Goal: Task Accomplishment & Management: Manage account settings

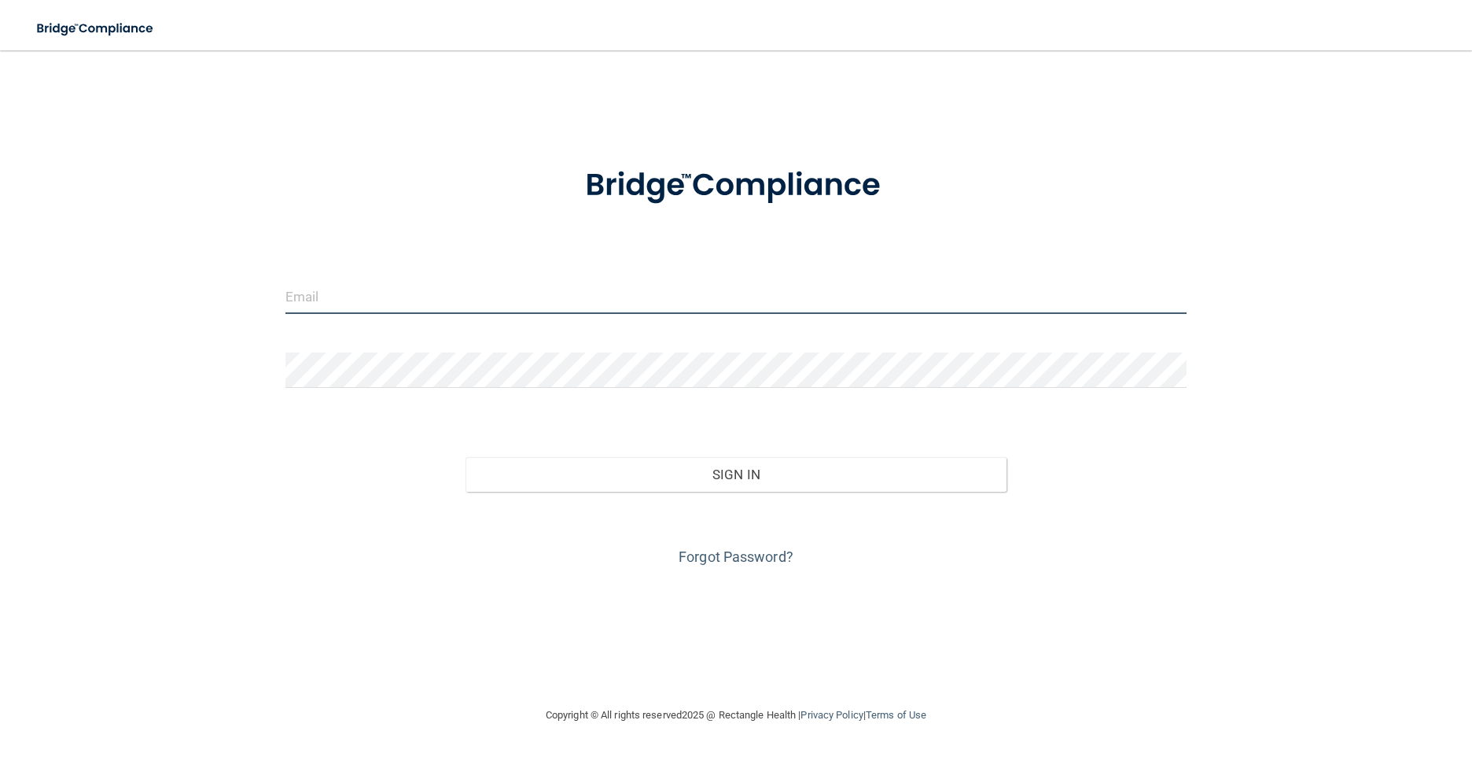
click at [488, 311] on input "email" at bounding box center [736, 295] width 902 height 35
drag, startPoint x: 550, startPoint y: 300, endPoint x: 346, endPoint y: 307, distance: 204.6
click at [348, 307] on input "[EMAIL_ADDRESS][PERSON_NAME][DOMAIN_NAME]" at bounding box center [736, 295] width 902 height 35
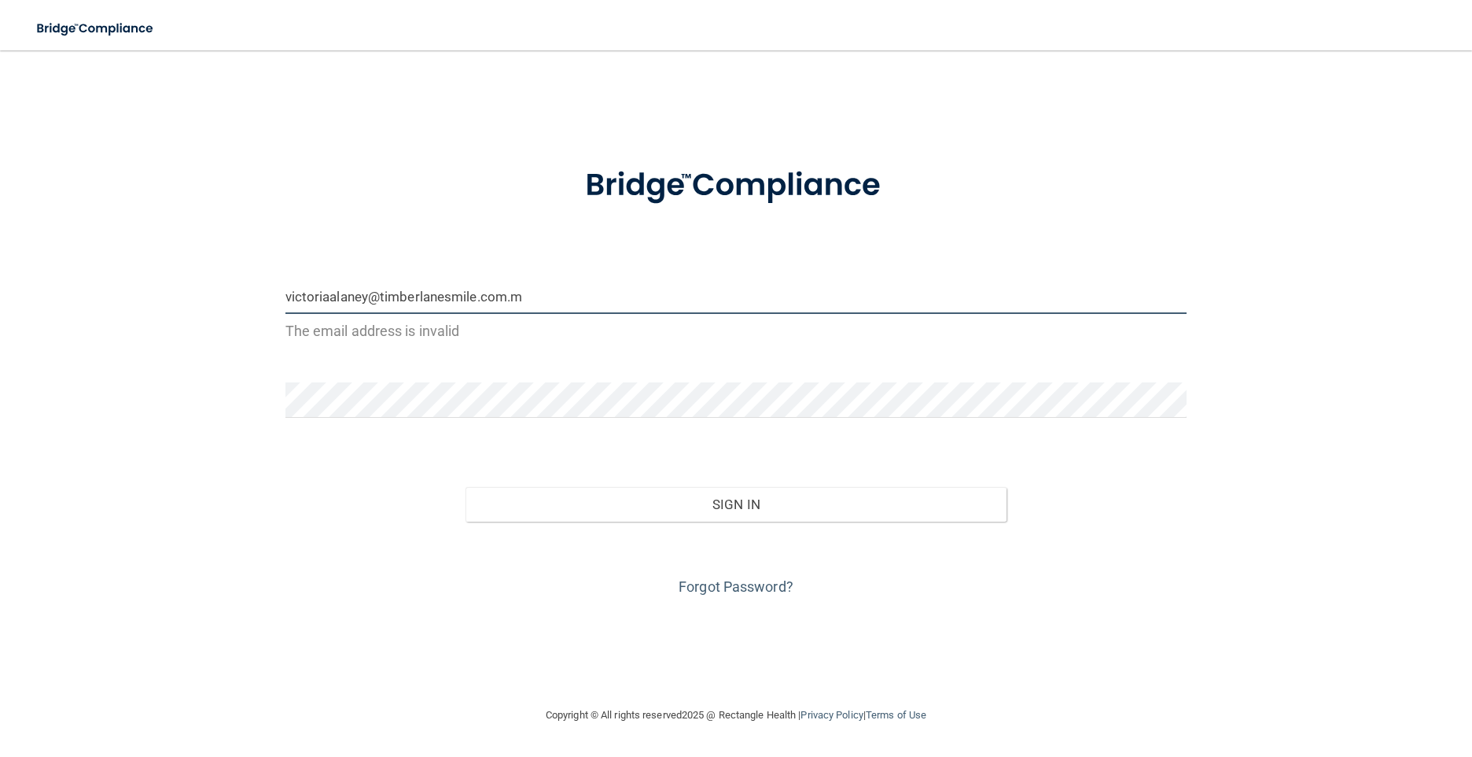
drag, startPoint x: 594, startPoint y: 302, endPoint x: 0, endPoint y: 304, distance: 593.7
click at [0, 304] on html "Toggle navigation Manage My Enterprise Manage My Location victoriaalaney@timber…" at bounding box center [736, 378] width 1472 height 757
type input "[EMAIL_ADDRESS][DOMAIN_NAME]"
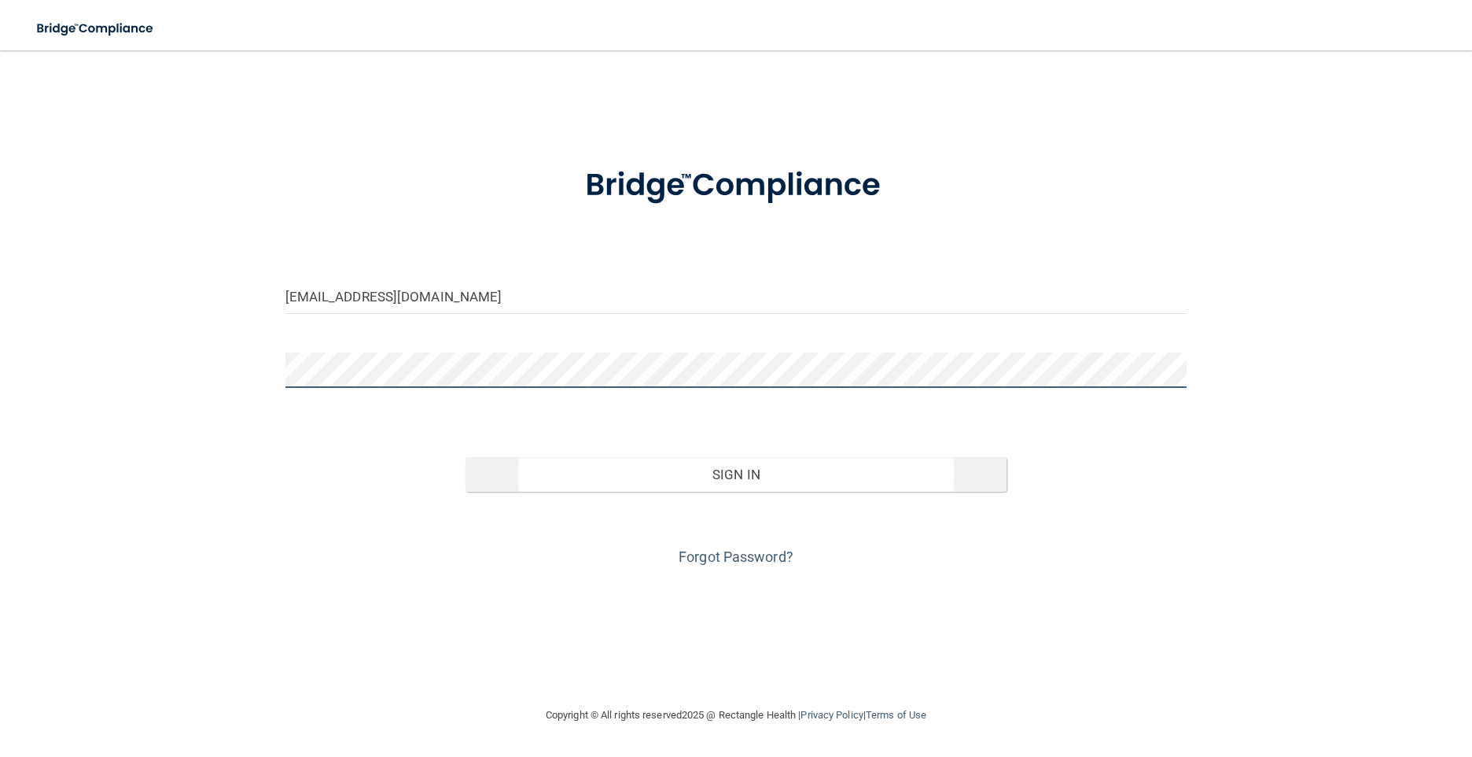
click at [466, 457] on button "Sign In" at bounding box center [736, 474] width 541 height 35
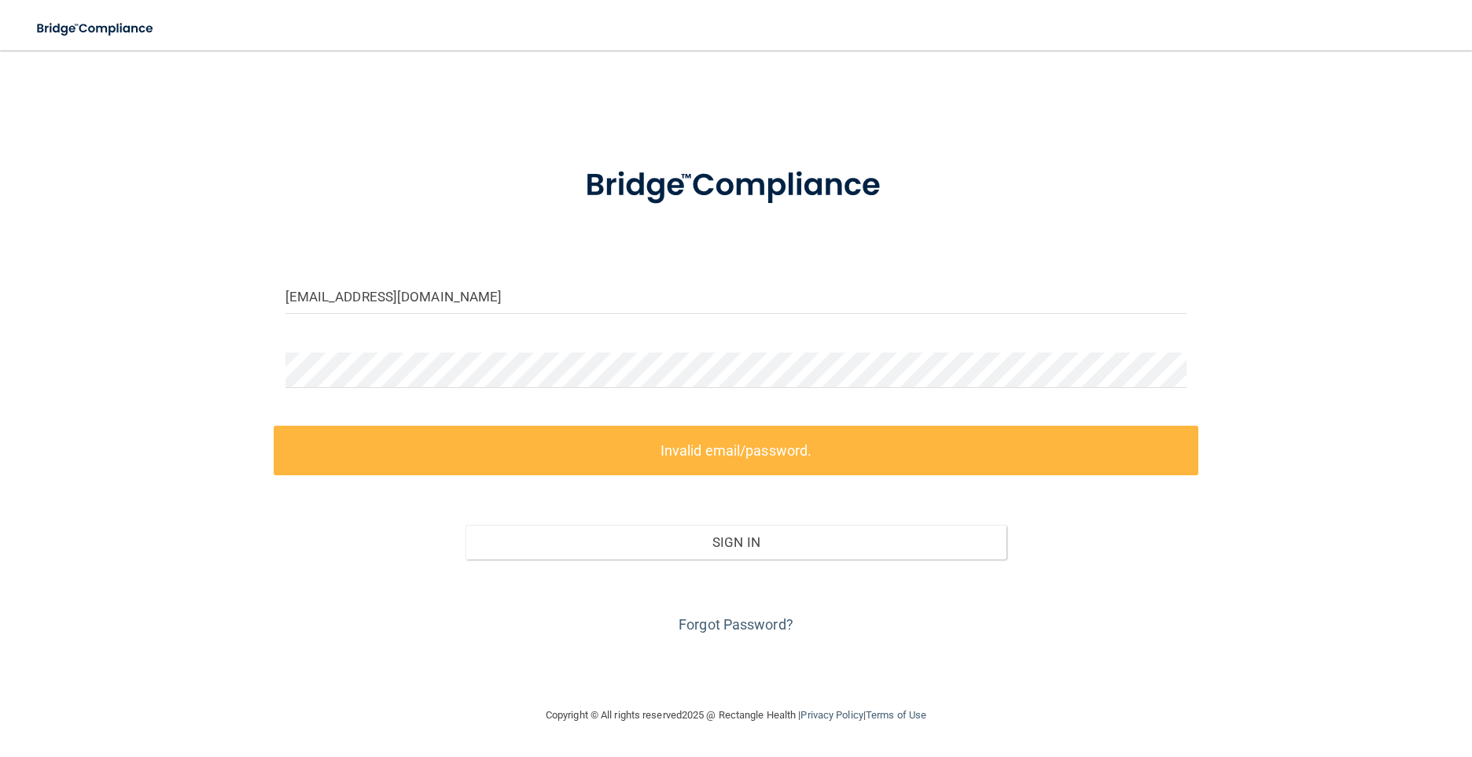
click at [648, 388] on div at bounding box center [737, 375] width 926 height 47
click at [13, 384] on main "[EMAIL_ADDRESS][DOMAIN_NAME] Invalid email/password. You don't have permission …" at bounding box center [736, 403] width 1472 height 706
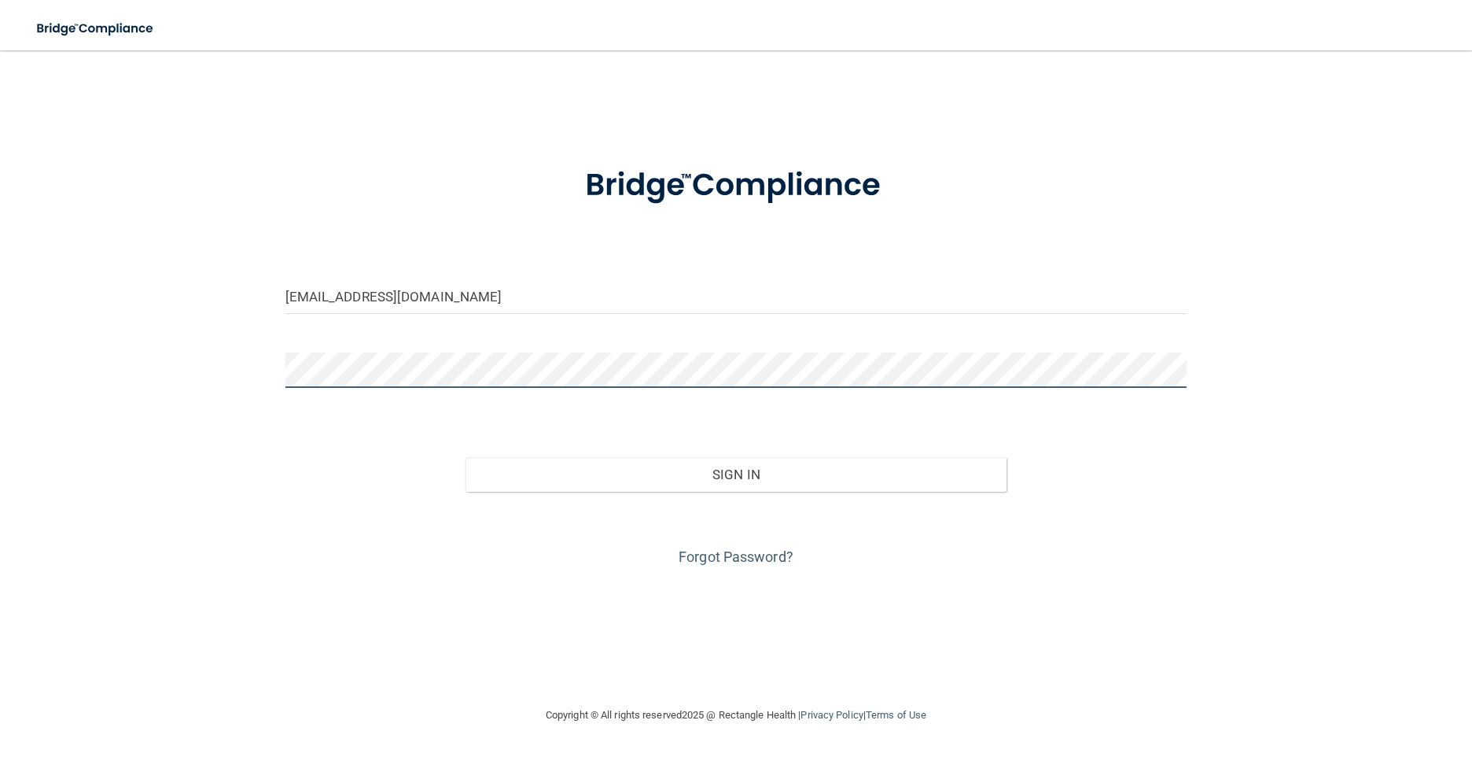
click at [466, 457] on button "Sign In" at bounding box center [736, 474] width 541 height 35
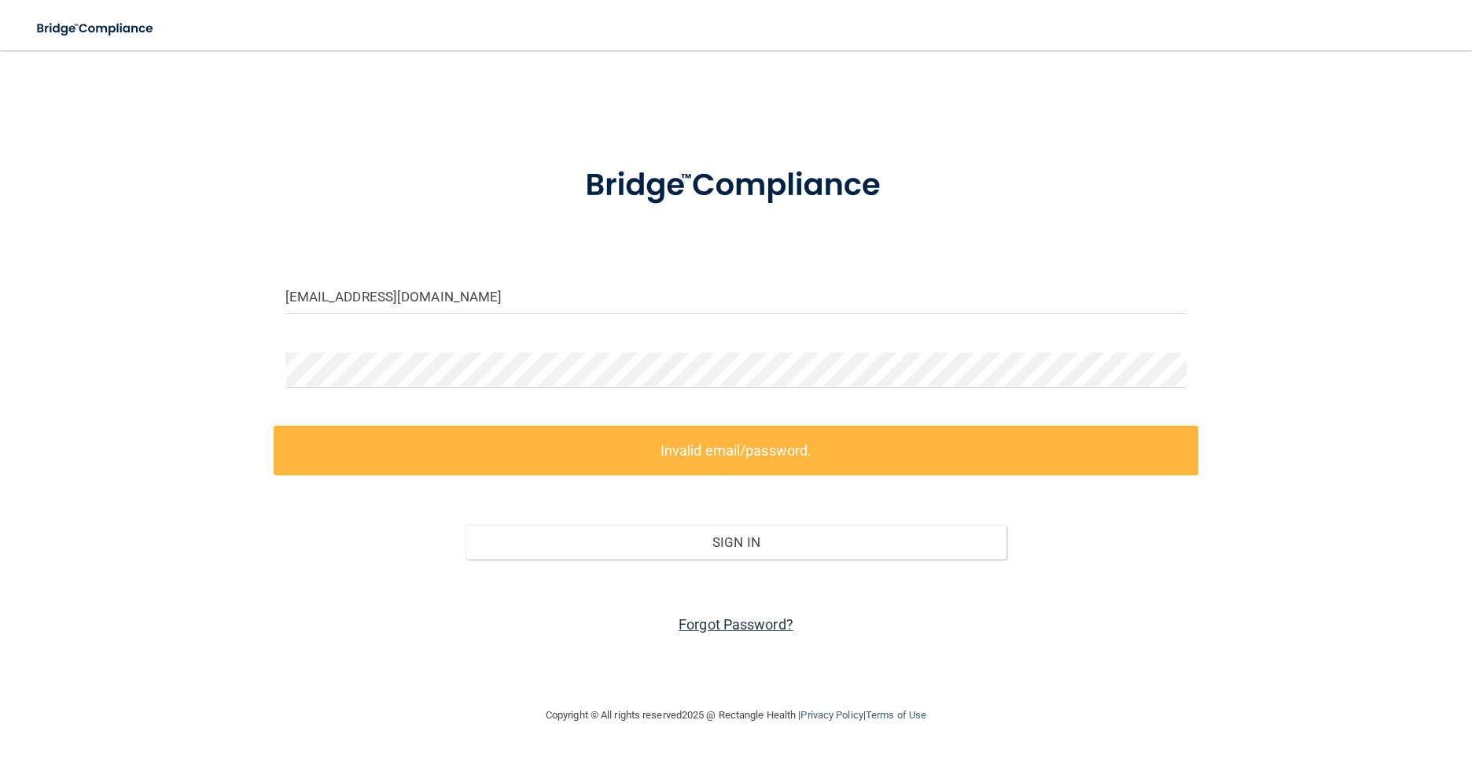
click at [770, 622] on link "Forgot Password?" at bounding box center [736, 624] width 115 height 17
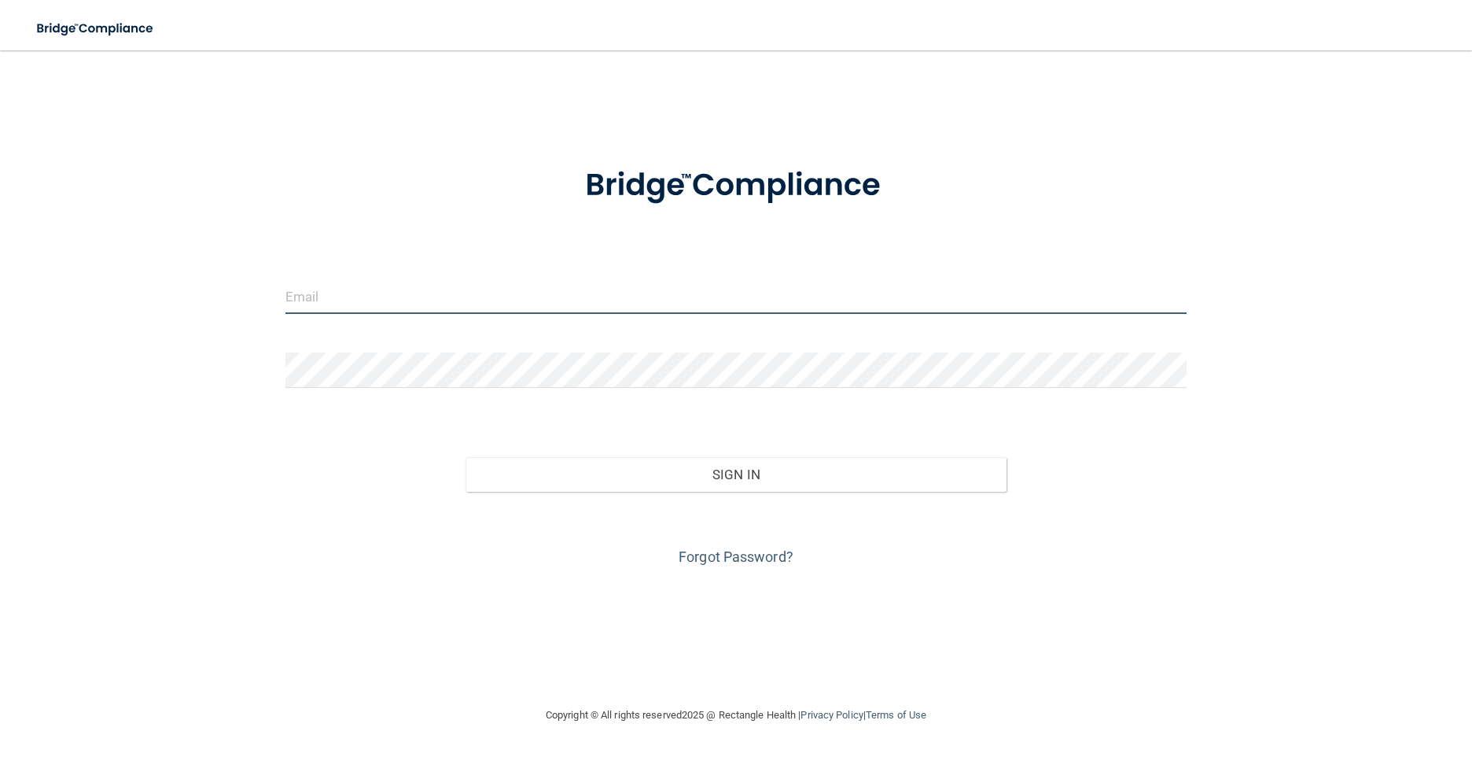
click at [562, 306] on input "email" at bounding box center [736, 295] width 902 height 35
type input "[EMAIL_ADDRESS][PERSON_NAME][DOMAIN_NAME]"
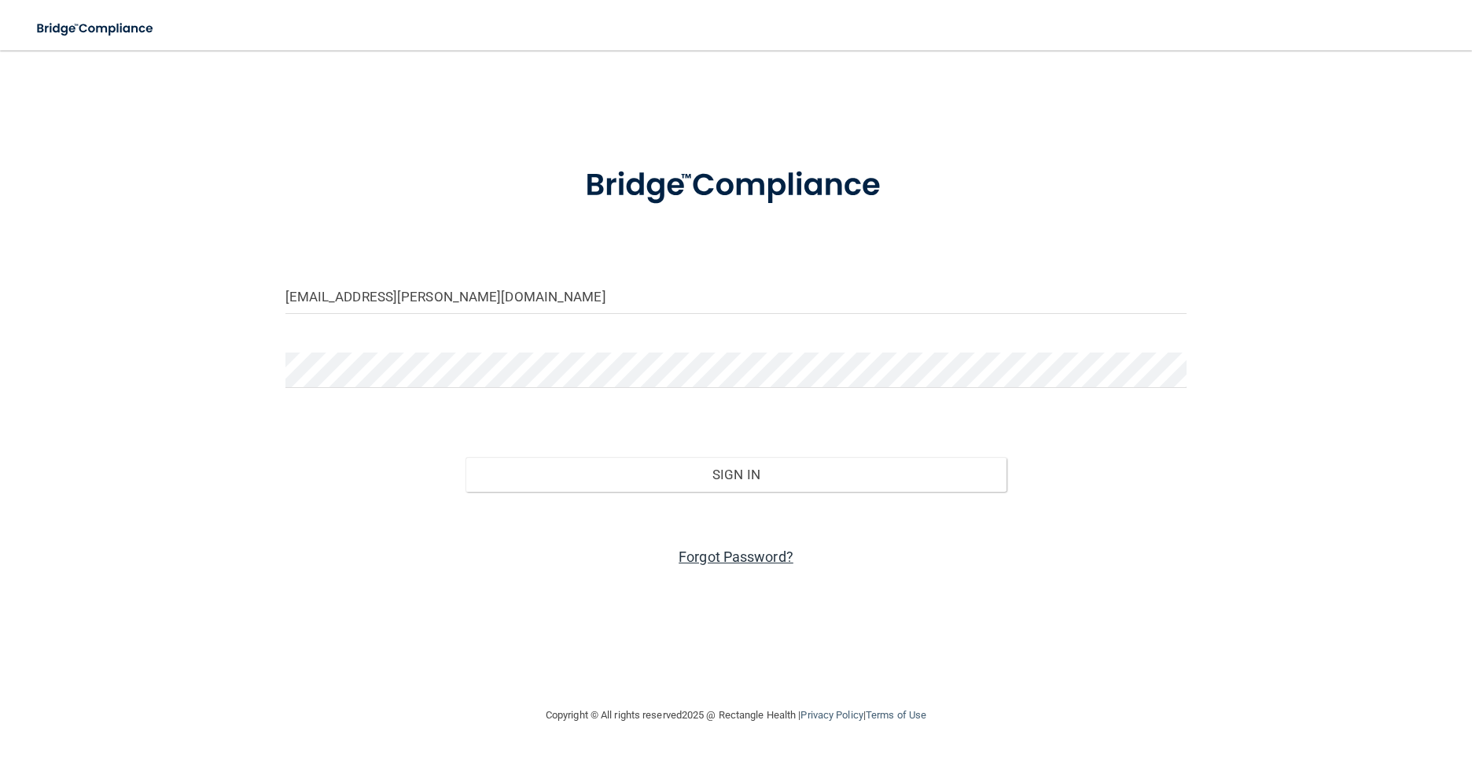
click at [740, 561] on link "Forgot Password?" at bounding box center [736, 556] width 115 height 17
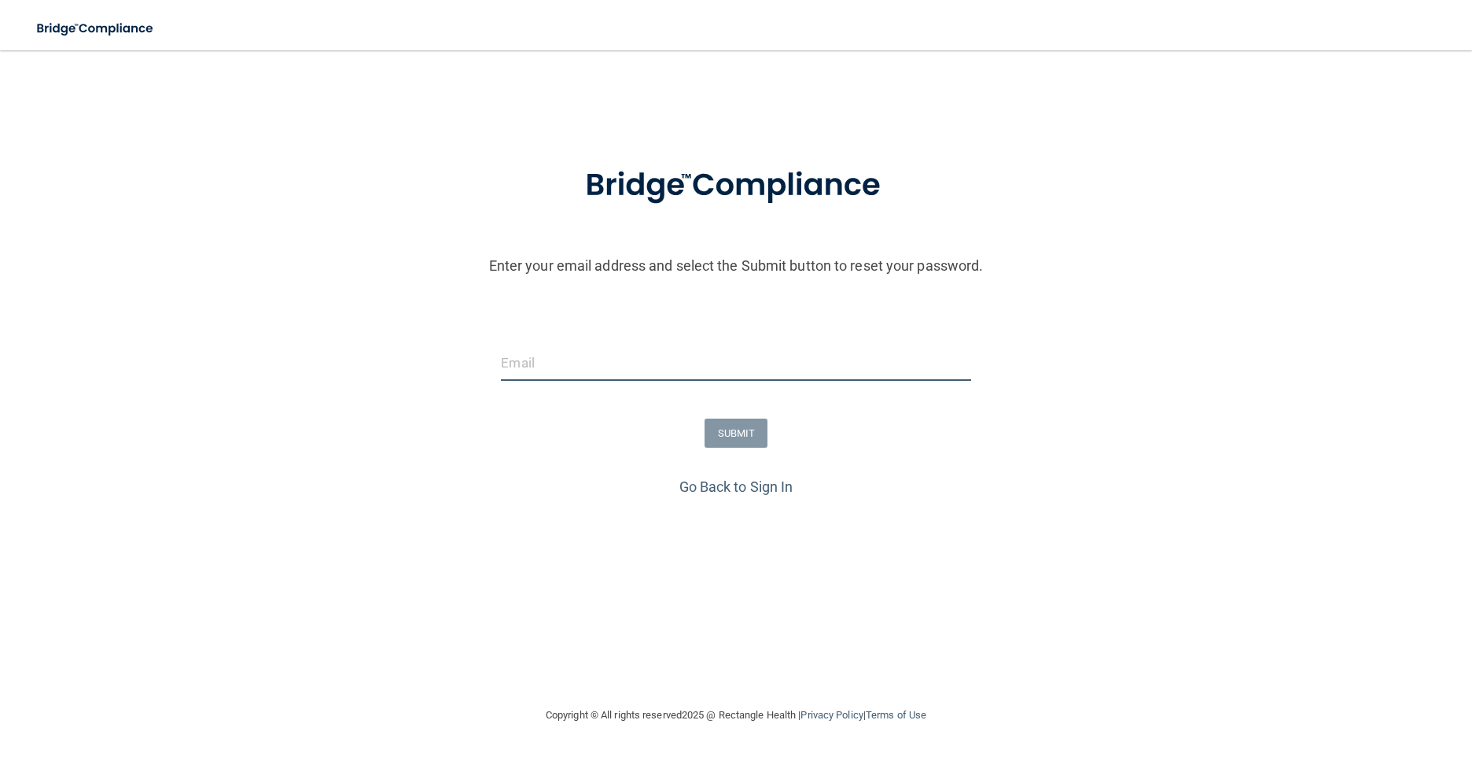
click at [689, 374] on input "email" at bounding box center [735, 362] width 469 height 35
type input "[EMAIL_ADDRESS][PERSON_NAME][DOMAIN_NAME]"
click at [753, 467] on form "Enter your email address and select the Submit button to reset your password. […" at bounding box center [736, 309] width 1456 height 329
click at [756, 456] on form "Enter your email address and select the Submit button to reset your password. […" at bounding box center [736, 309] width 1456 height 329
click at [749, 439] on button "SUBMIT" at bounding box center [737, 432] width 64 height 29
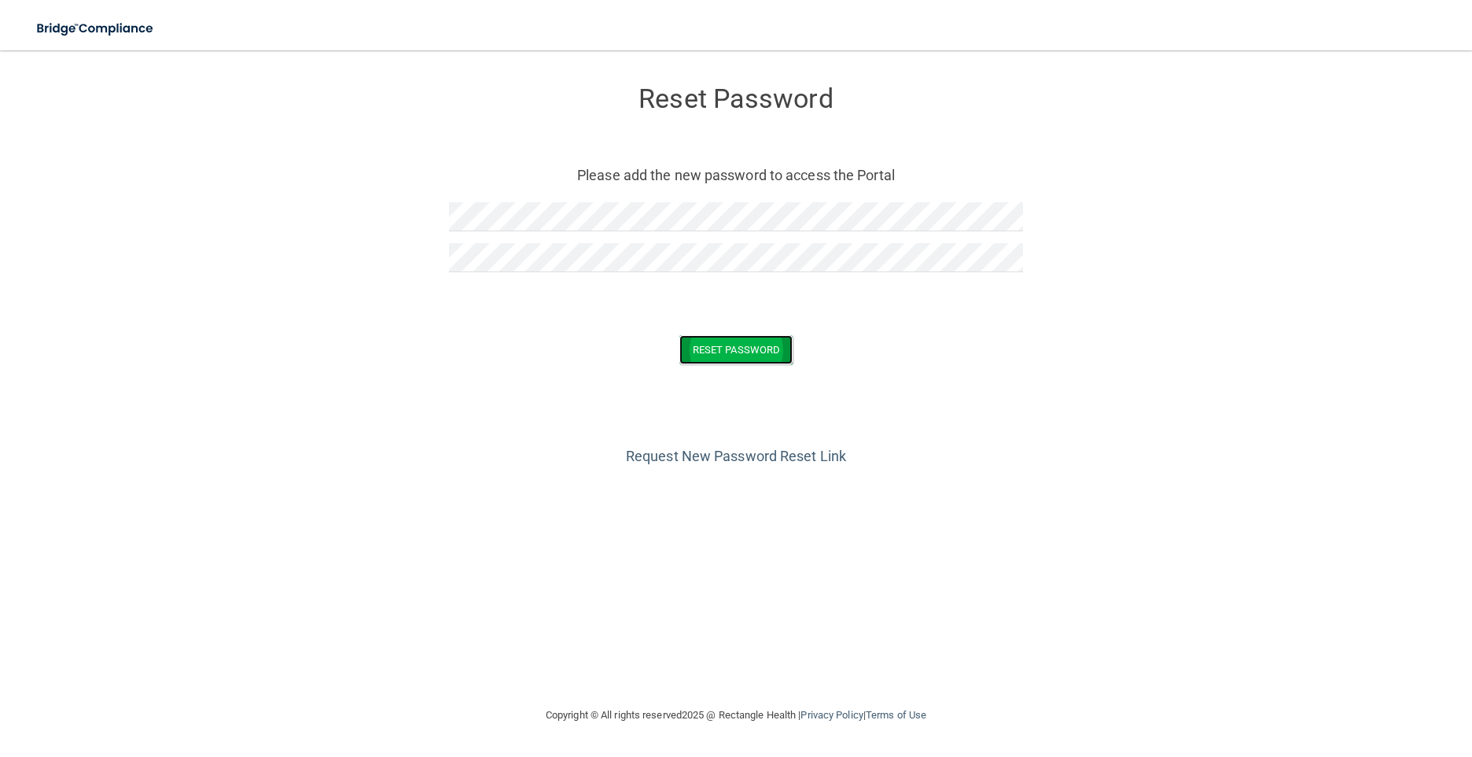
click at [771, 354] on button "Reset Password" at bounding box center [735, 349] width 113 height 29
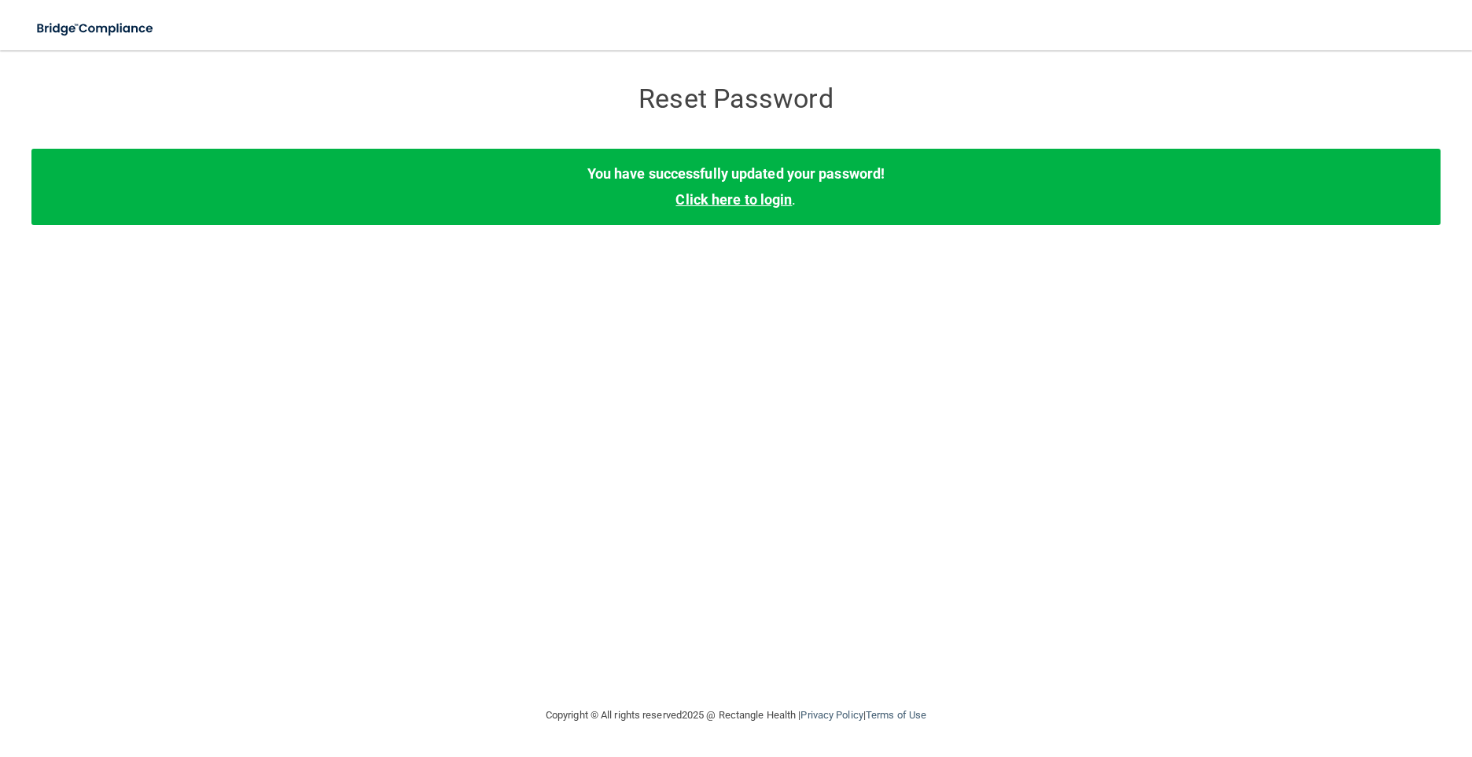
click at [733, 199] on link "Click here to login" at bounding box center [734, 199] width 116 height 17
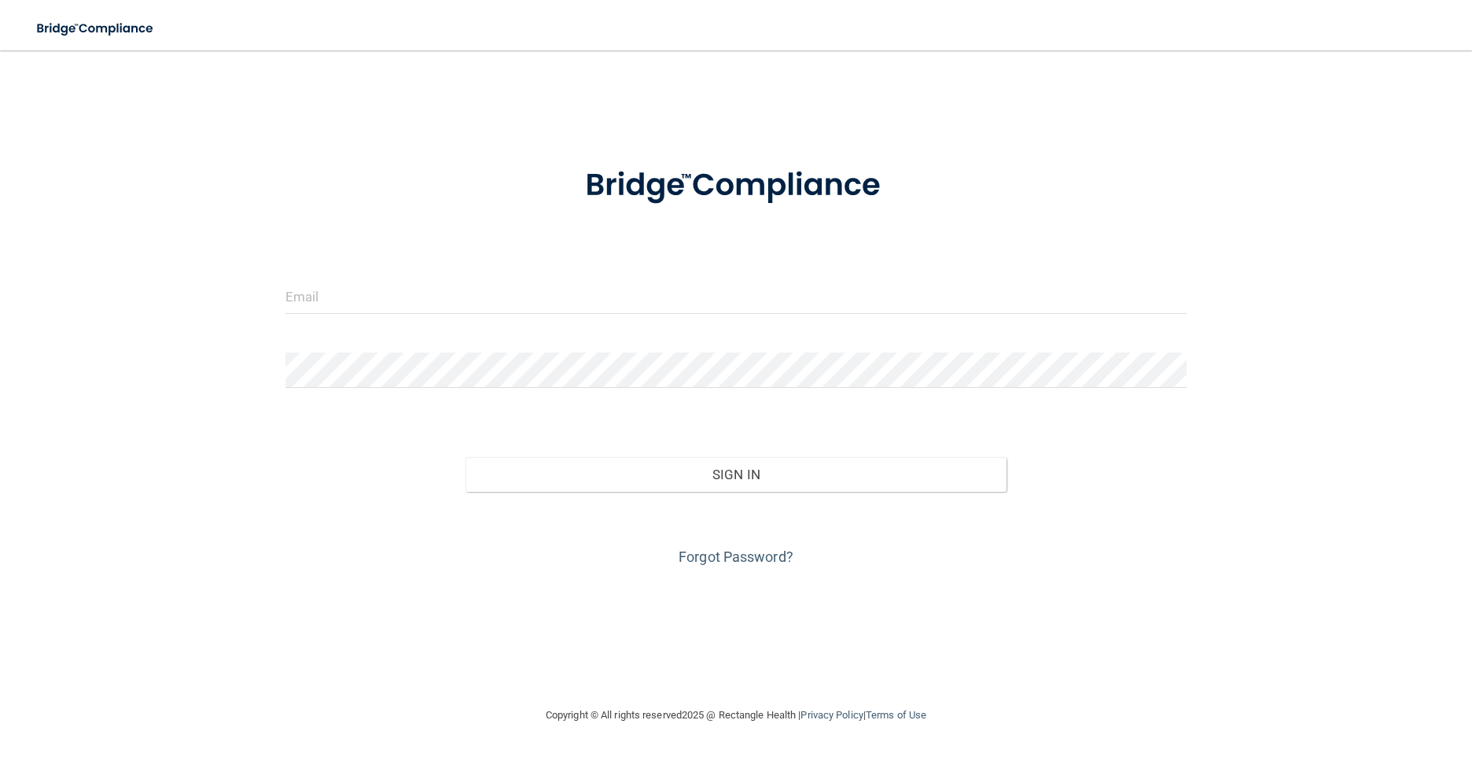
drag, startPoint x: 545, startPoint y: 277, endPoint x: 549, endPoint y: 293, distance: 16.2
click at [545, 277] on form "Invalid email/password. You don't have permission to access that page. Sign In …" at bounding box center [736, 357] width 902 height 425
click at [557, 315] on div at bounding box center [737, 301] width 926 height 47
click at [569, 302] on input "email" at bounding box center [736, 295] width 902 height 35
type input "[EMAIL_ADDRESS][PERSON_NAME][DOMAIN_NAME]"
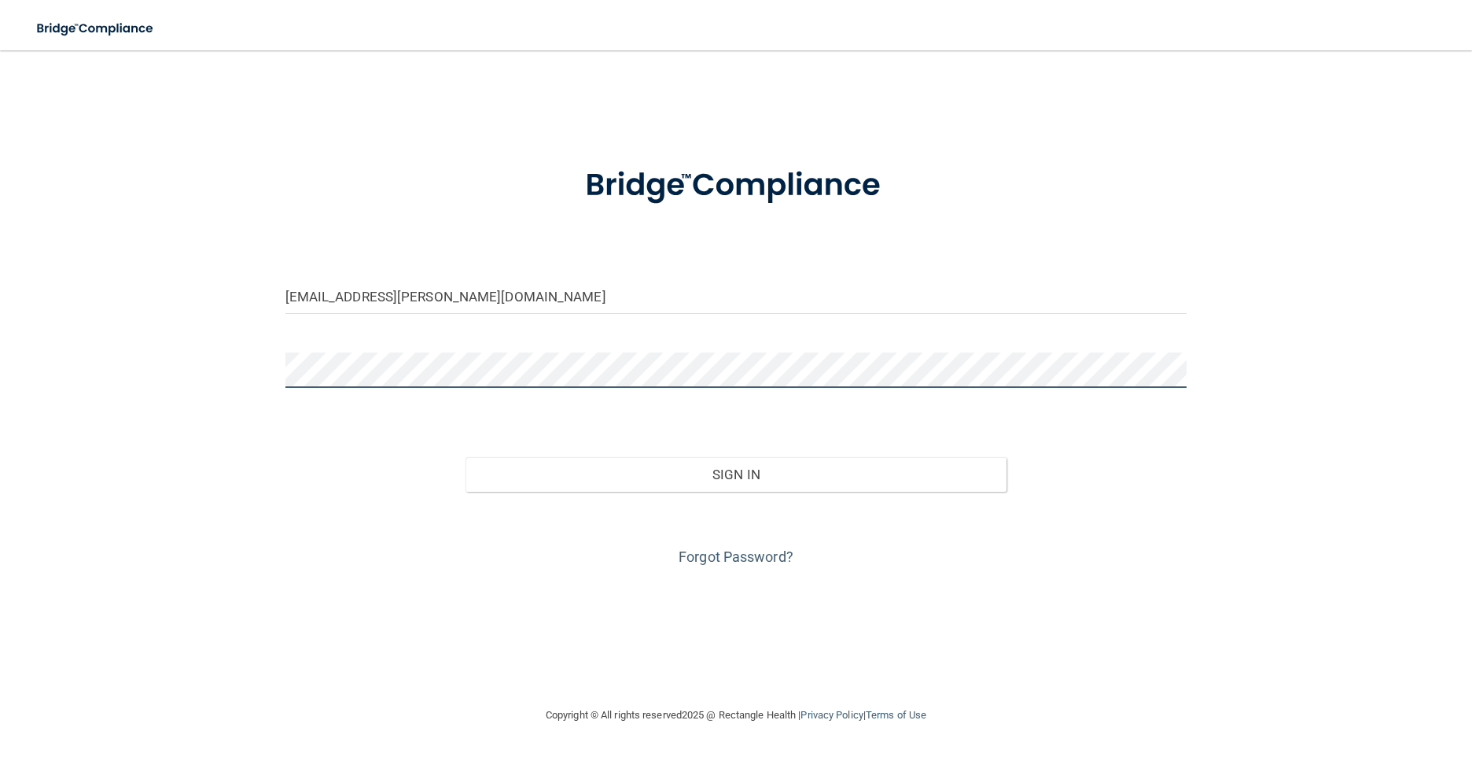
click at [466, 457] on button "Sign In" at bounding box center [736, 474] width 541 height 35
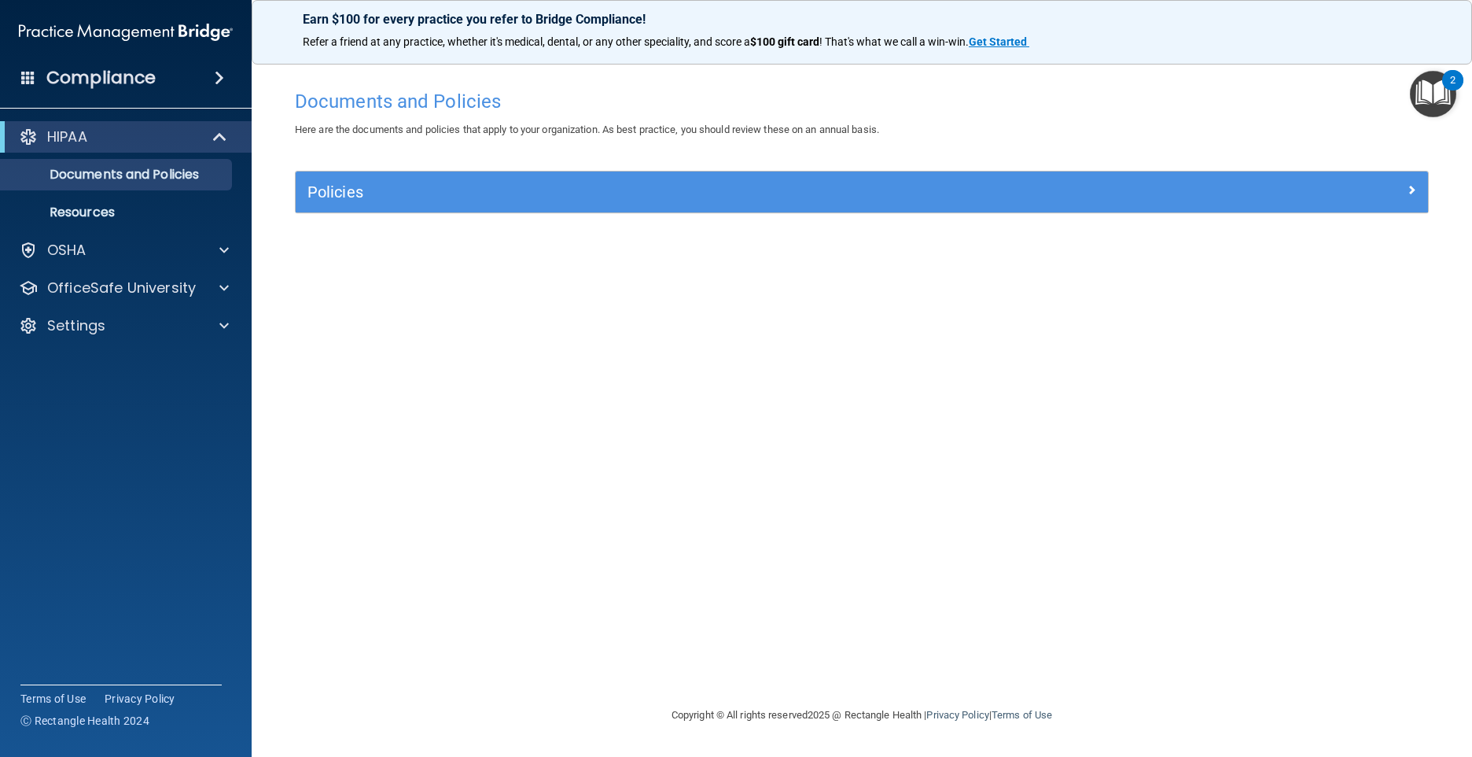
click at [124, 79] on h4 "Compliance" at bounding box center [100, 78] width 109 height 22
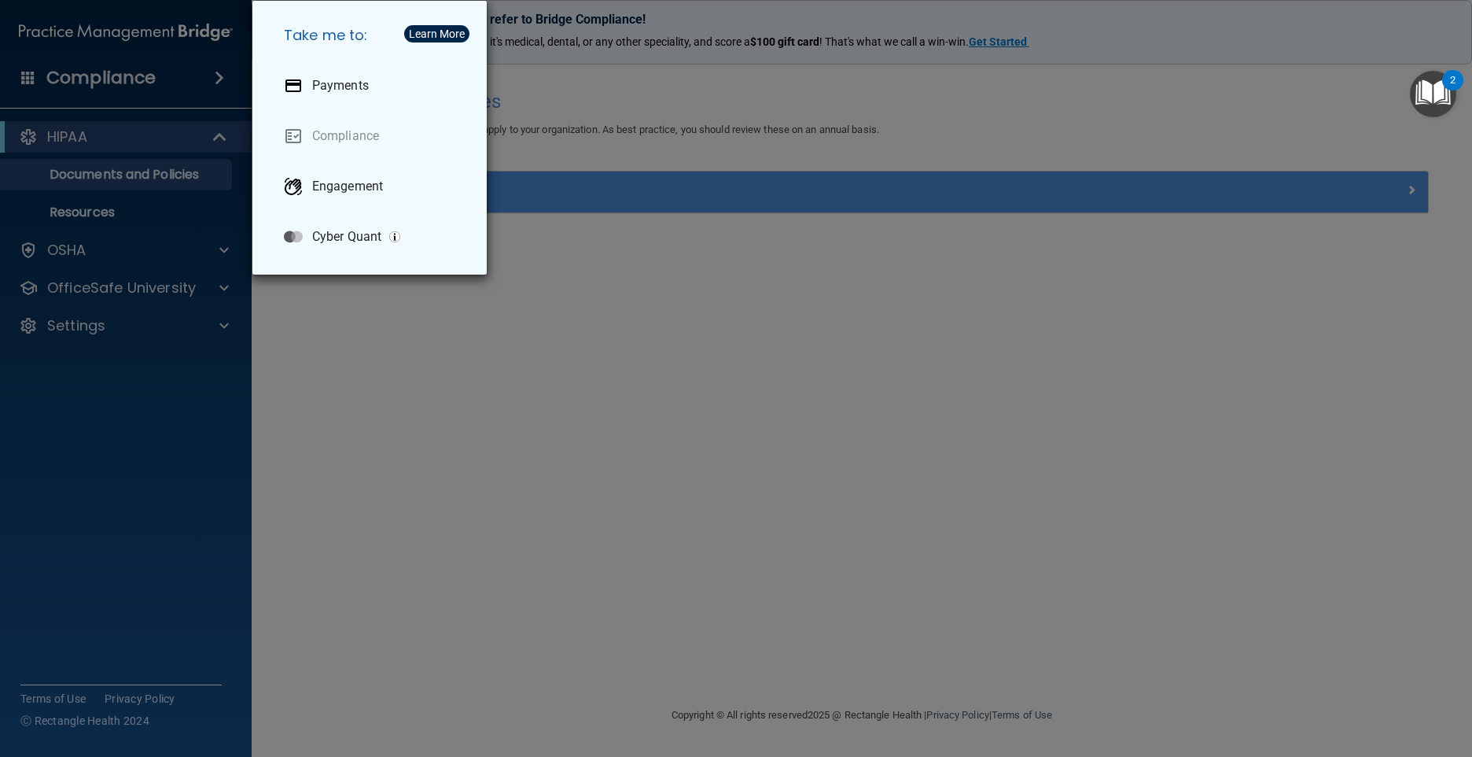
click at [14, 79] on div "Take me to: Payments Compliance Engagement Cyber Quant" at bounding box center [736, 378] width 1472 height 757
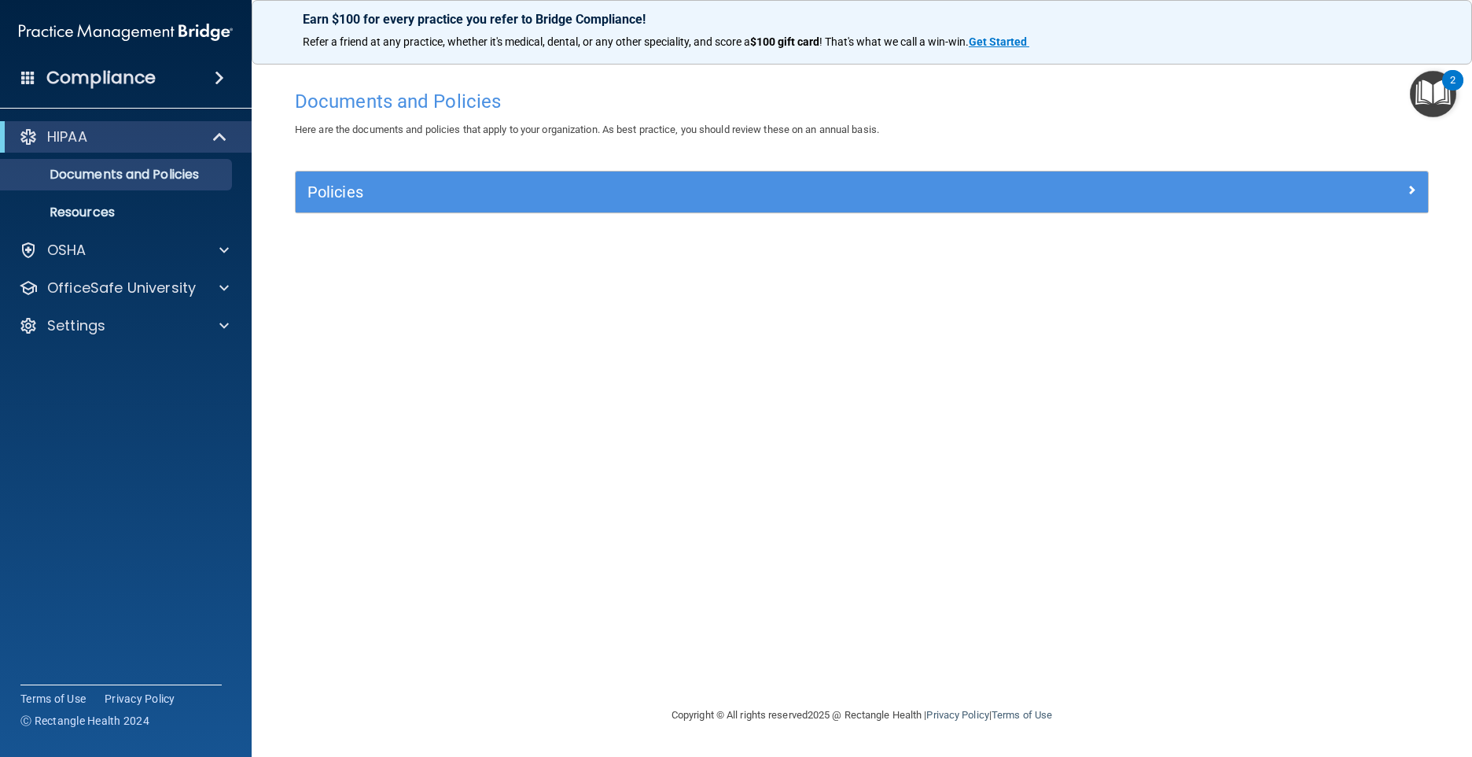
click at [85, 81] on h4 "Compliance" at bounding box center [100, 78] width 109 height 22
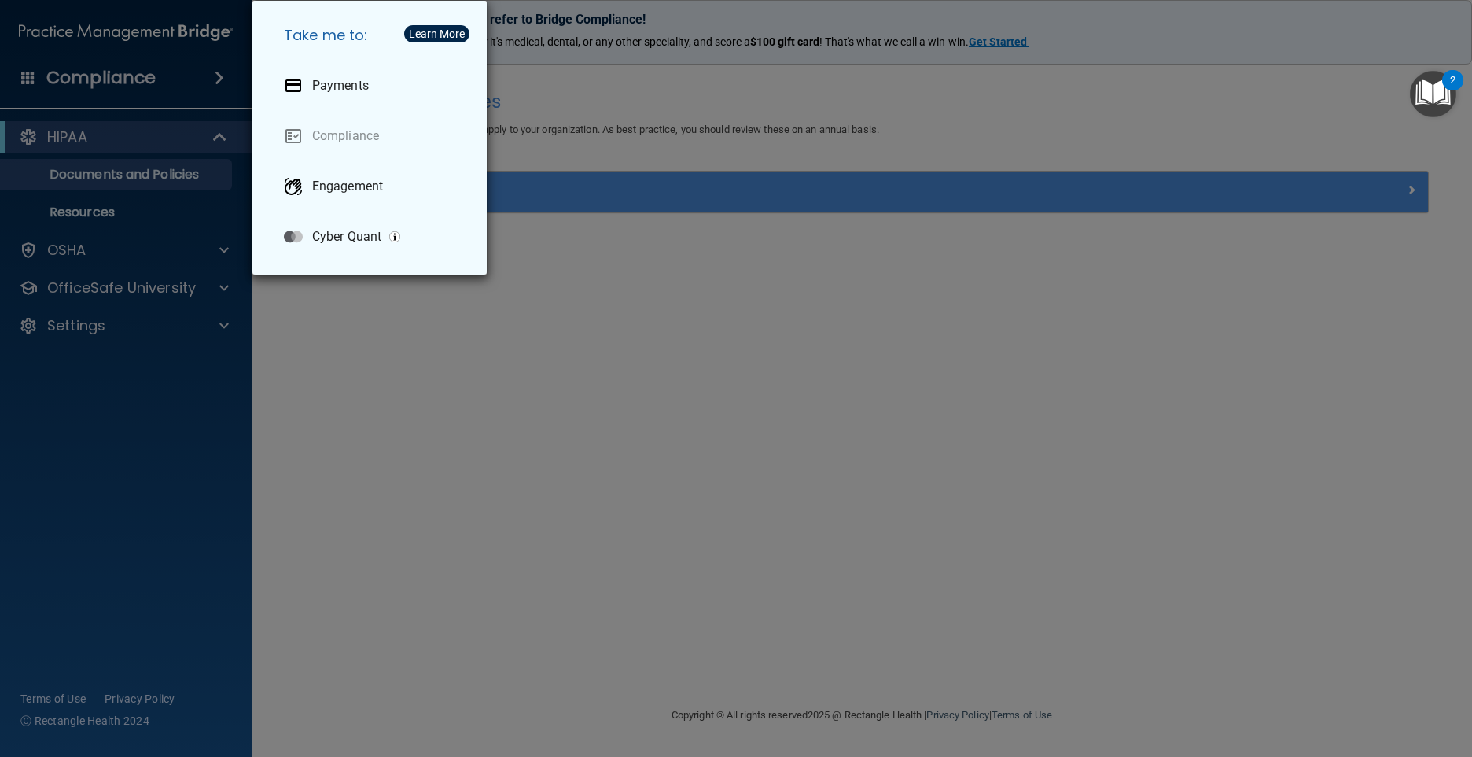
click at [151, 35] on div "Take me to: Payments Compliance Engagement Cyber Quant" at bounding box center [736, 378] width 1472 height 757
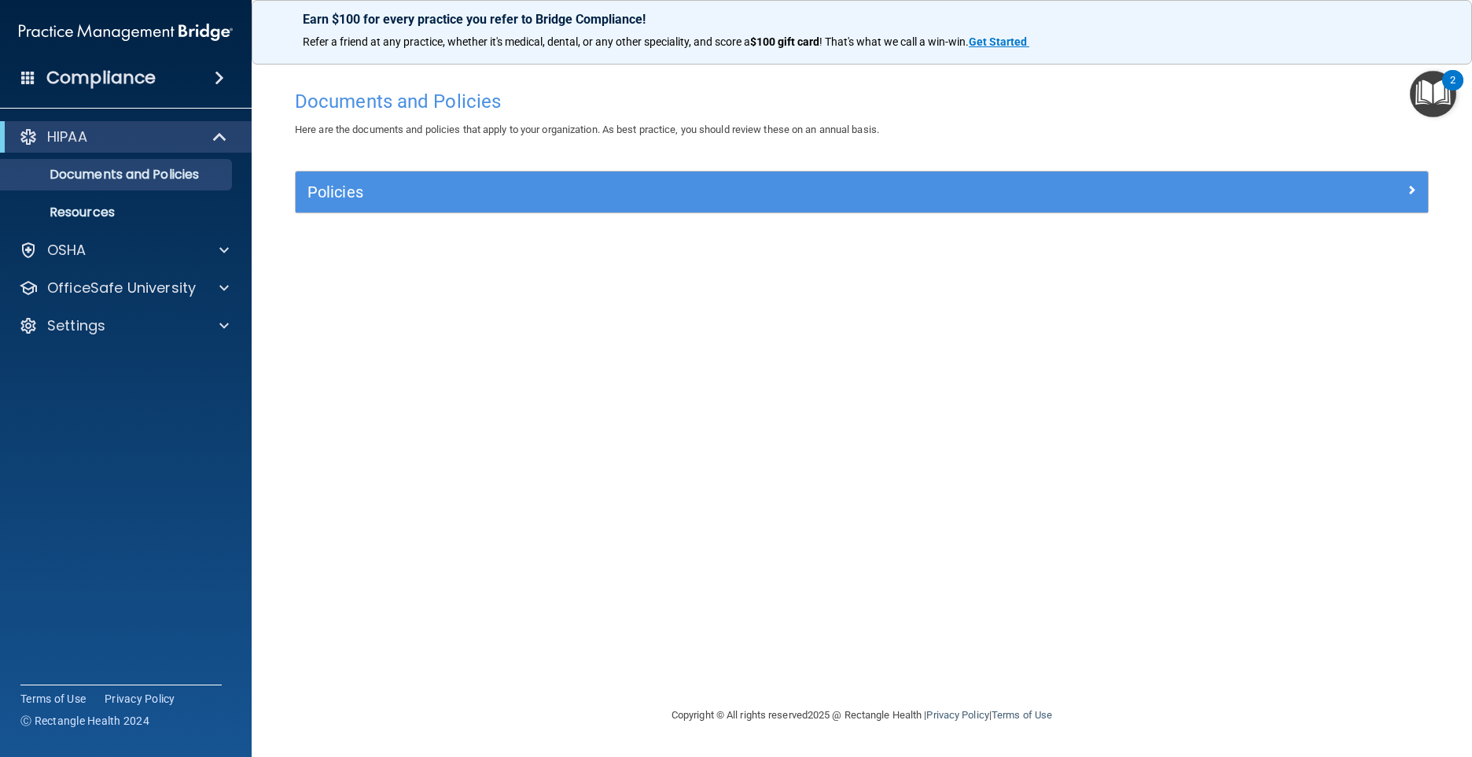
click at [151, 38] on img at bounding box center [126, 32] width 214 height 31
click at [145, 27] on img at bounding box center [126, 32] width 214 height 31
